Goal: Information Seeking & Learning: Understand process/instructions

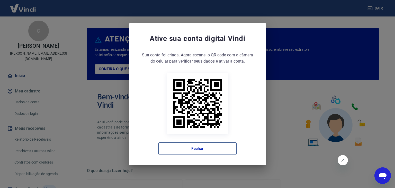
click at [198, 146] on button "Fechar" at bounding box center [197, 148] width 78 height 12
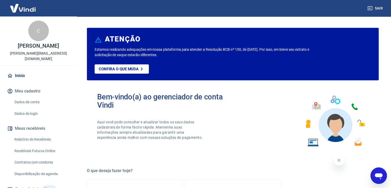
click at [32, 139] on link "Relatório de Recebíveis" at bounding box center [41, 139] width 58 height 11
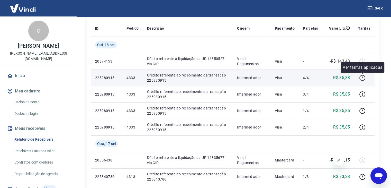
scroll to position [77, 0]
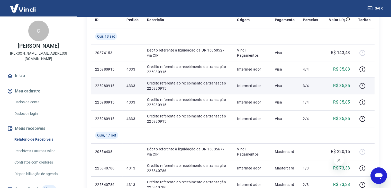
click at [362, 88] on icon "button" at bounding box center [363, 86] width 6 height 6
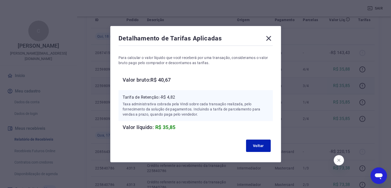
click at [363, 69] on div "Detalhamento de Tarifas Aplicadas Para calcular o valor líquido que você recebe…" at bounding box center [195, 94] width 391 height 188
click at [262, 148] on button "Voltar" at bounding box center [258, 145] width 25 height 12
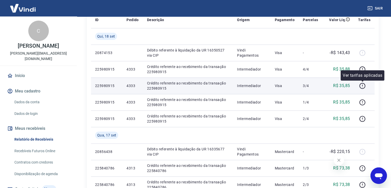
click at [364, 71] on div "Ver tarifas aplicadas" at bounding box center [363, 75] width 44 height 10
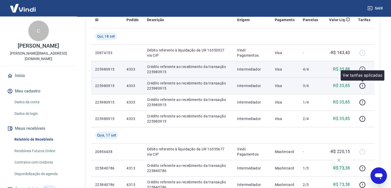
click at [363, 69] on icon "button" at bounding box center [362, 69] width 6 height 6
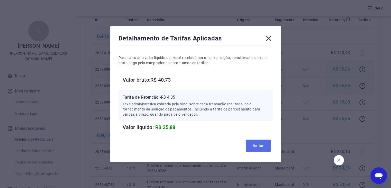
click at [261, 146] on button "Voltar" at bounding box center [258, 145] width 25 height 12
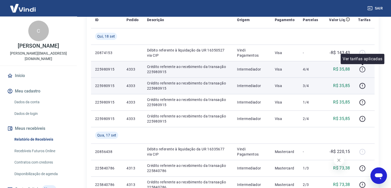
click at [364, 68] on icon "button" at bounding box center [362, 69] width 6 height 6
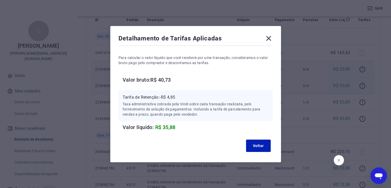
click at [272, 39] on icon at bounding box center [269, 38] width 8 height 8
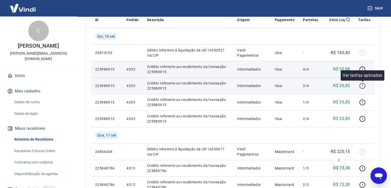
click at [362, 87] on icon "button" at bounding box center [362, 86] width 6 height 6
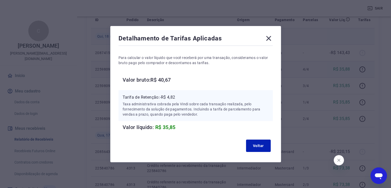
click at [270, 40] on icon at bounding box center [269, 38] width 8 height 8
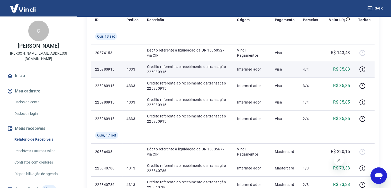
click at [367, 69] on div at bounding box center [364, 69] width 12 height 8
click at [365, 70] on icon "button" at bounding box center [363, 69] width 6 height 6
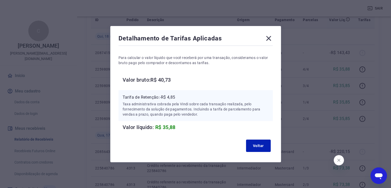
drag, startPoint x: 272, startPoint y: 38, endPoint x: 266, endPoint y: 21, distance: 18.4
click at [272, 38] on icon at bounding box center [269, 38] width 8 height 8
